Goal: Task Accomplishment & Management: Manage account settings

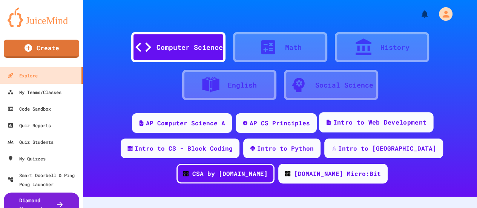
click at [390, 118] on div "Intro to Web Development" at bounding box center [379, 122] width 93 height 9
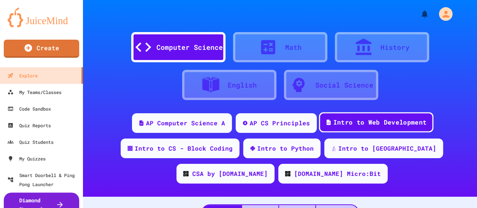
click at [349, 121] on div "Intro to Web Development" at bounding box center [379, 122] width 93 height 9
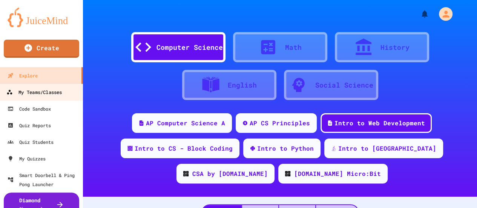
click at [48, 95] on div "My Teams/Classes" at bounding box center [33, 91] width 55 height 9
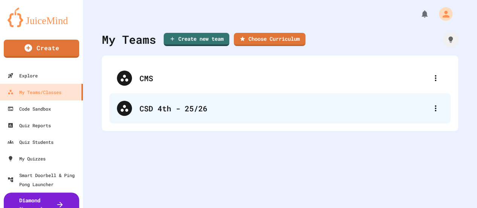
click at [173, 104] on div "CSD 4th - 25/26" at bounding box center [283, 108] width 288 height 11
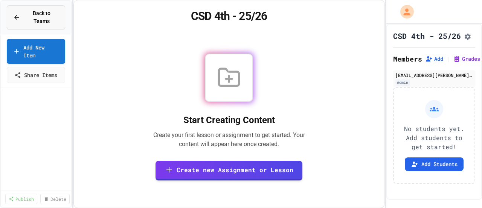
click at [17, 9] on div "Back to Teams" at bounding box center [36, 17] width 46 height 16
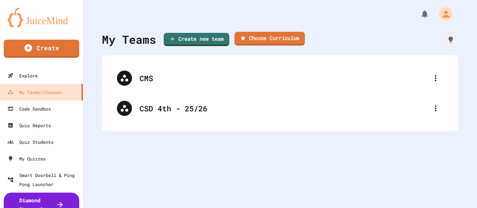
click at [253, 39] on link "Choose Curriculum" at bounding box center [269, 39] width 70 height 14
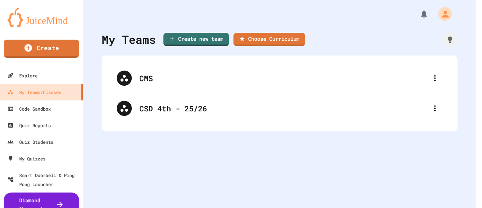
scroll to position [112, 0]
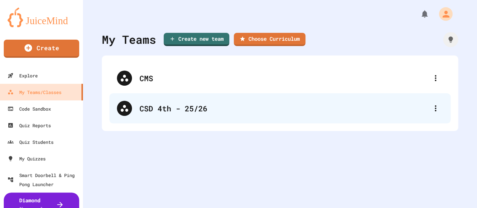
click at [211, 111] on div "CSD 4th - 25/26" at bounding box center [283, 108] width 288 height 11
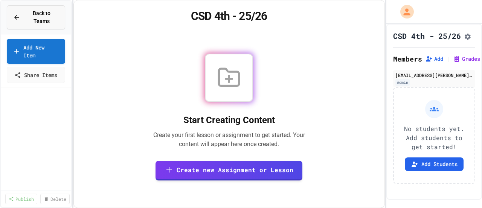
click at [21, 11] on div "Back to Teams" at bounding box center [36, 17] width 46 height 16
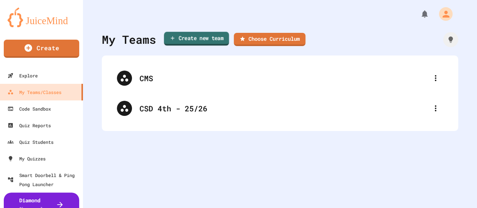
click at [185, 40] on link "Create new team" at bounding box center [196, 39] width 65 height 14
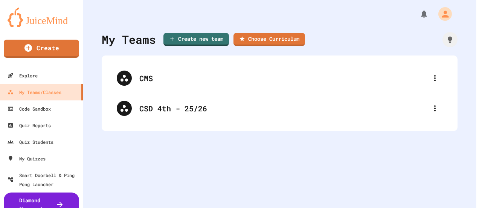
type input "********"
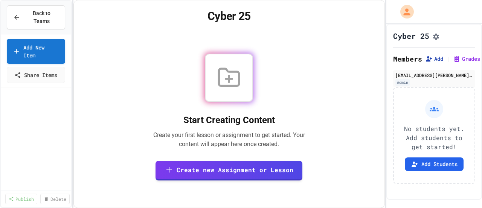
click at [436, 61] on button "Add" at bounding box center [434, 59] width 18 height 8
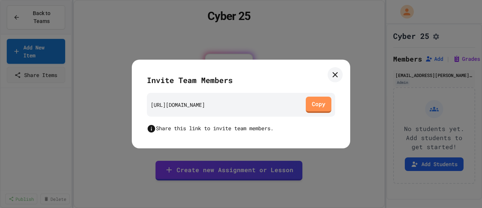
click at [342, 76] on link at bounding box center [335, 74] width 15 height 15
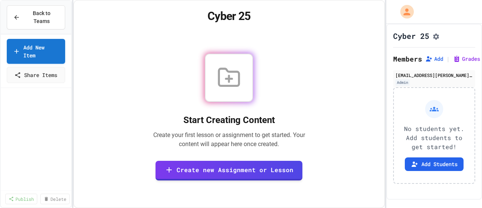
scroll to position [17, 0]
click at [441, 160] on button "Add Students" at bounding box center [434, 164] width 59 height 14
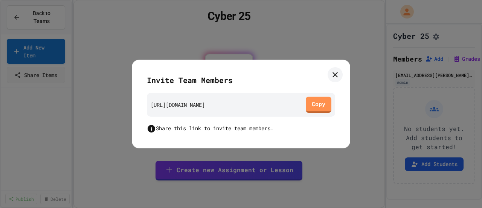
click at [342, 76] on link at bounding box center [335, 74] width 15 height 15
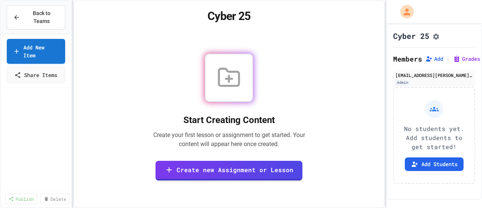
scroll to position [0, 0]
click at [439, 157] on button "Add Students" at bounding box center [434, 164] width 59 height 14
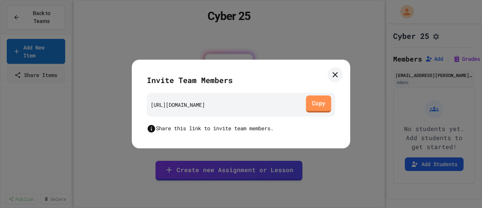
click at [315, 106] on link "Copy" at bounding box center [318, 103] width 25 height 17
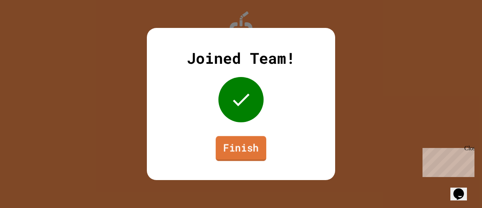
click at [248, 155] on link "Finish" at bounding box center [241, 148] width 50 height 25
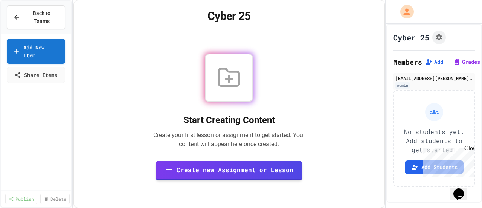
click at [471, 148] on div "Close" at bounding box center [469, 149] width 9 height 9
click at [440, 38] on icon "Assignment Settings" at bounding box center [439, 37] width 6 height 6
click at [12, 15] on button "Back to Teams" at bounding box center [36, 17] width 58 height 24
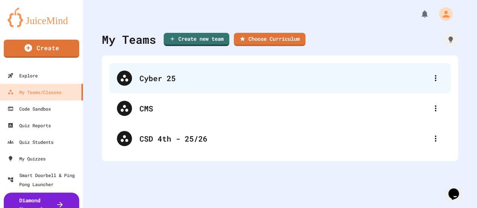
click at [182, 80] on div "Cyber 25" at bounding box center [283, 77] width 288 height 11
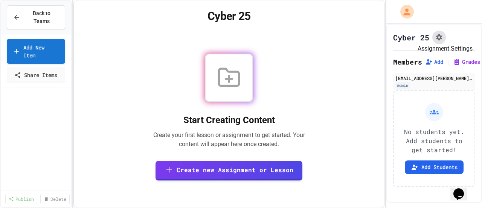
click at [436, 42] on button "Assignment Settings" at bounding box center [440, 38] width 14 height 14
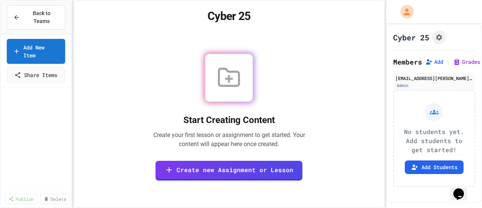
scroll to position [0, 0]
click at [35, 14] on span "Back to Teams" at bounding box center [41, 17] width 34 height 16
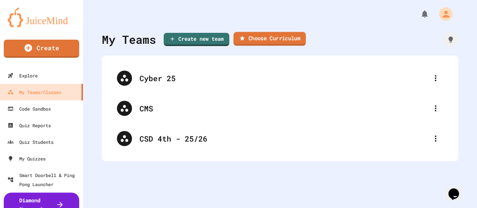
click at [285, 37] on link "Choose Curriculum" at bounding box center [269, 39] width 72 height 14
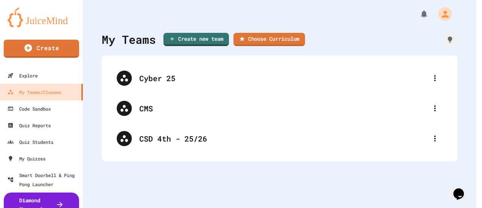
type input "********"
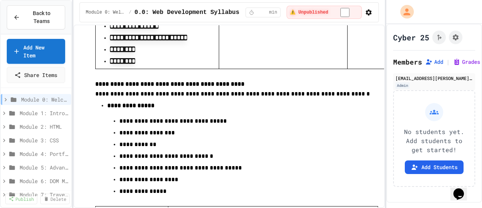
scroll to position [1642, 0]
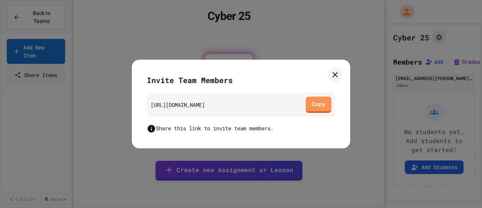
scroll to position [17, 0]
click at [337, 75] on icon at bounding box center [335, 74] width 9 height 9
